Goal: Transaction & Acquisition: Purchase product/service

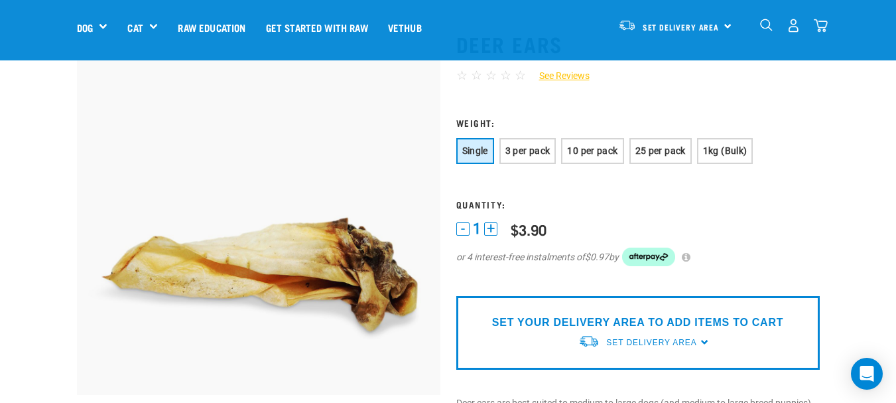
scroll to position [111, 0]
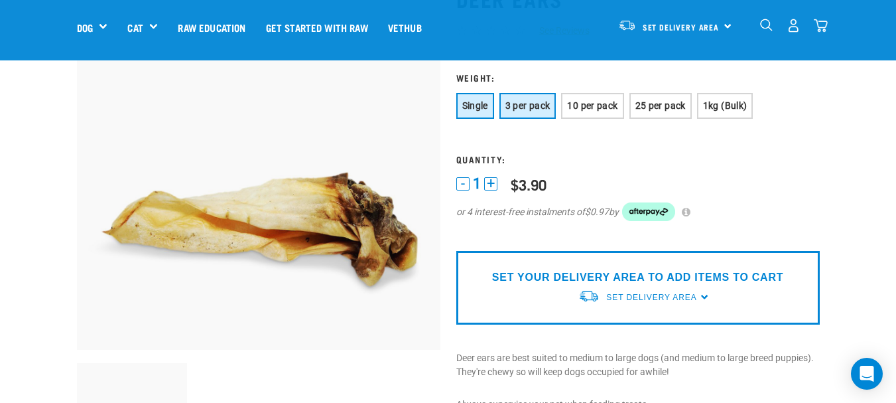
click at [543, 107] on span "3 per pack" at bounding box center [528, 105] width 45 height 11
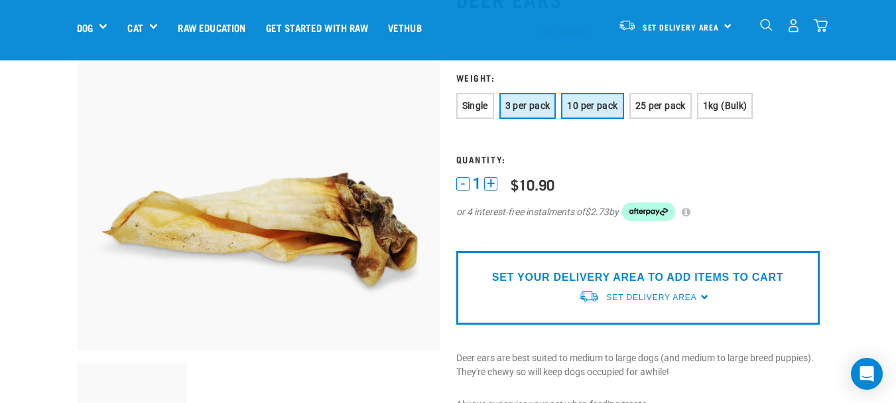
click at [586, 105] on span "10 per pack" at bounding box center [592, 105] width 50 height 11
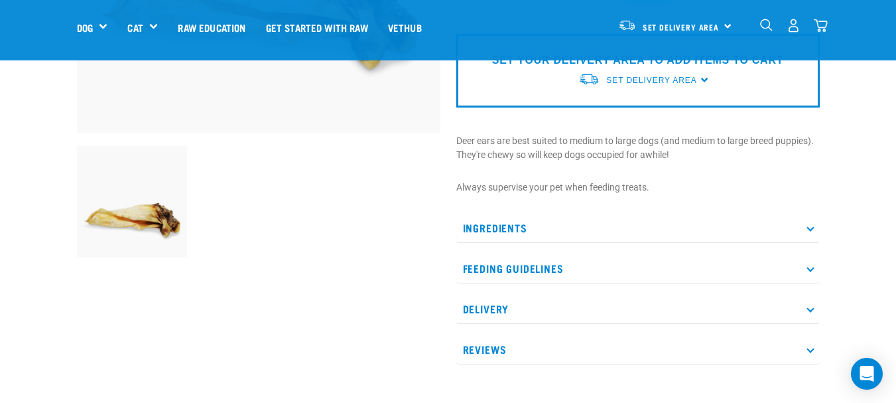
scroll to position [332, 0]
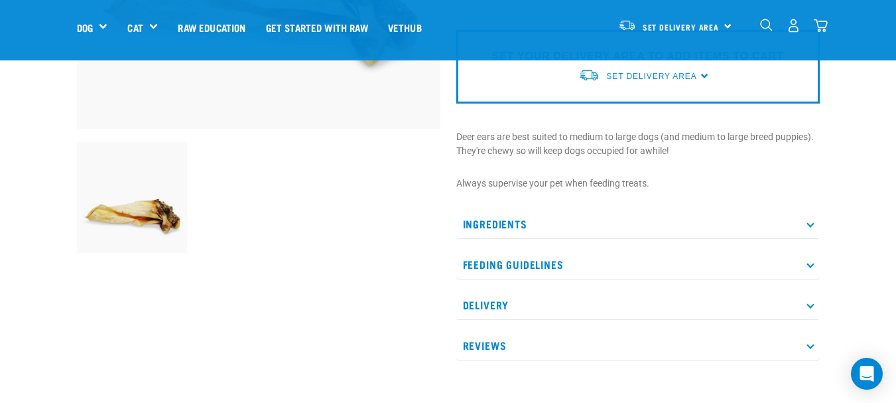
click at [813, 223] on icon at bounding box center [810, 223] width 7 height 7
click at [808, 263] on icon at bounding box center [810, 263] width 7 height 7
click at [813, 303] on icon at bounding box center [810, 304] width 7 height 7
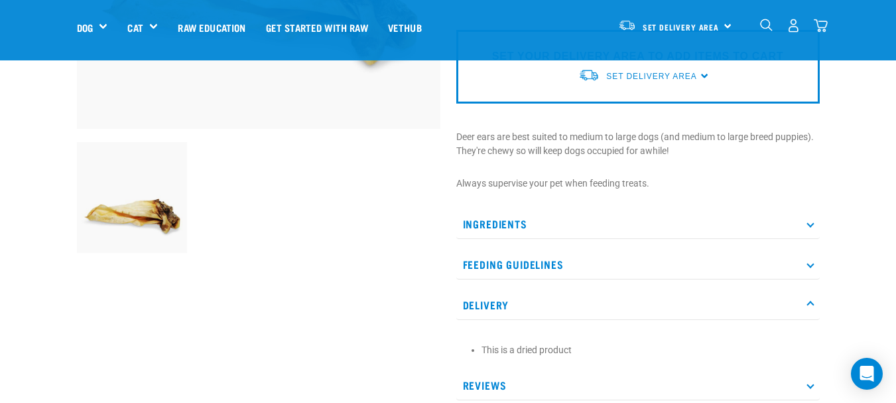
click at [813, 303] on icon at bounding box center [810, 304] width 7 height 7
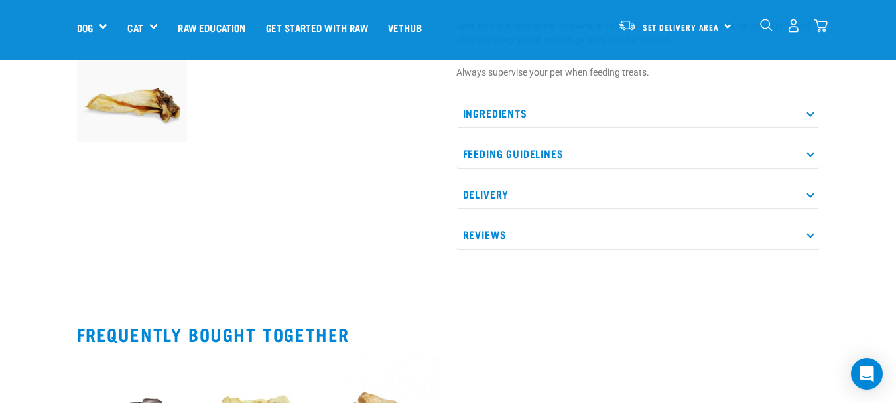
click at [808, 236] on icon at bounding box center [810, 233] width 7 height 7
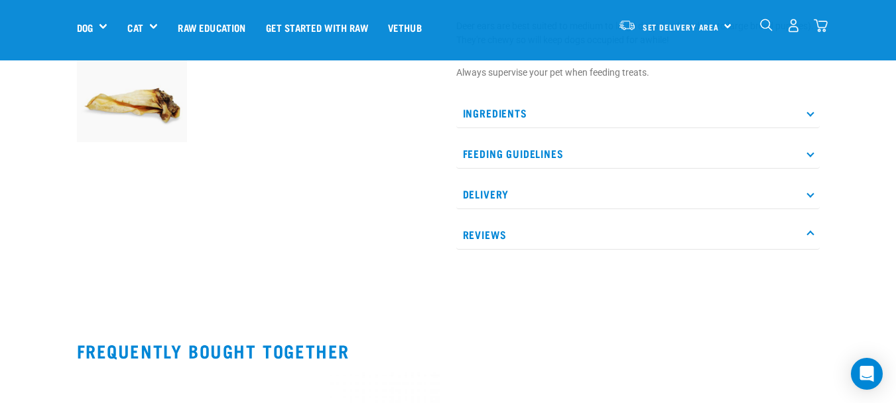
click at [809, 236] on icon at bounding box center [810, 233] width 7 height 7
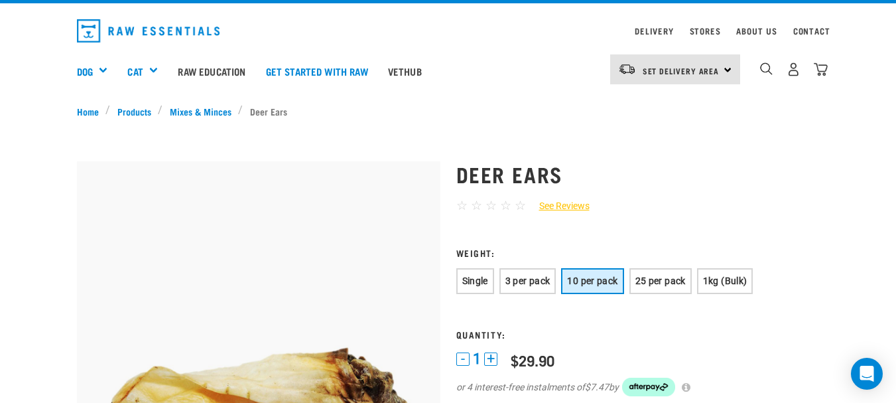
scroll to position [0, 0]
